Goal: Task Accomplishment & Management: Use online tool/utility

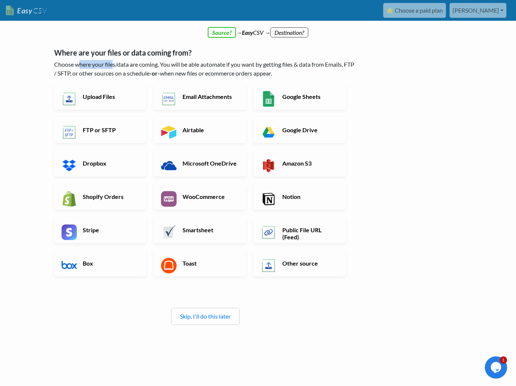
drag, startPoint x: 82, startPoint y: 64, endPoint x: 114, endPoint y: 66, distance: 31.6
click at [114, 66] on p "Choose where your files/data are coming. You will be able automate if you want …" at bounding box center [205, 69] width 302 height 18
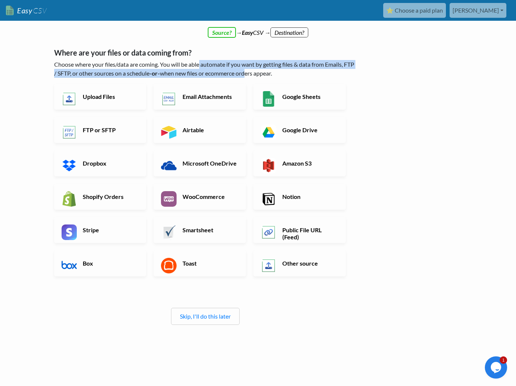
drag, startPoint x: 206, startPoint y: 66, endPoint x: 257, endPoint y: 69, distance: 51.3
click at [257, 69] on p "Choose where your files/data are coming. You will be able automate if you want …" at bounding box center [205, 69] width 302 height 18
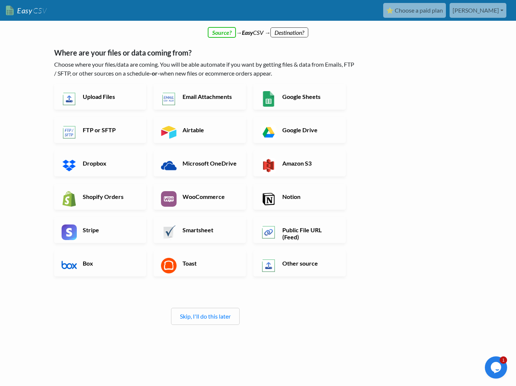
drag, startPoint x: 257, startPoint y: 69, endPoint x: 150, endPoint y: 69, distance: 107.6
click at [165, 66] on p "Choose where your files/data are coming. You will be able automate if you want …" at bounding box center [205, 69] width 302 height 18
drag, startPoint x: 82, startPoint y: 73, endPoint x: 115, endPoint y: 73, distance: 32.3
click at [115, 73] on p "Choose where your files/data are coming. You will be able automate if you want …" at bounding box center [205, 69] width 302 height 18
drag, startPoint x: 249, startPoint y: 63, endPoint x: 328, endPoint y: 62, distance: 79.0
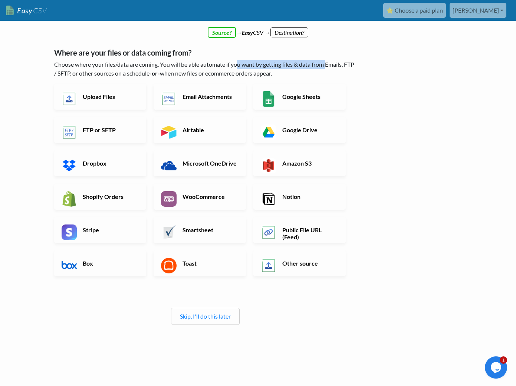
click at [328, 62] on p "Choose where your files/data are coming. You will be able automate if you want …" at bounding box center [205, 69] width 302 height 18
drag, startPoint x: 328, startPoint y: 62, endPoint x: 264, endPoint y: 65, distance: 64.2
click at [260, 61] on p "Choose where your files/data are coming. You will be able automate if you want …" at bounding box center [205, 69] width 302 height 18
drag, startPoint x: 159, startPoint y: 73, endPoint x: 283, endPoint y: 73, distance: 124.2
click at [283, 73] on p "Choose where your files/data are coming. You will be able automate if you want …" at bounding box center [205, 69] width 302 height 18
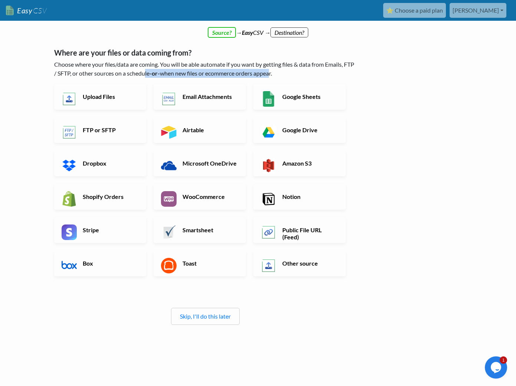
drag, startPoint x: 283, startPoint y: 73, endPoint x: 214, endPoint y: 71, distance: 68.6
click at [214, 71] on p "Choose where your files/data are coming. You will be able automate if you want …" at bounding box center [205, 69] width 302 height 18
click at [446, 11] on link "⭐ Choose a paid plan" at bounding box center [414, 10] width 63 height 15
